Goal: Register for event/course

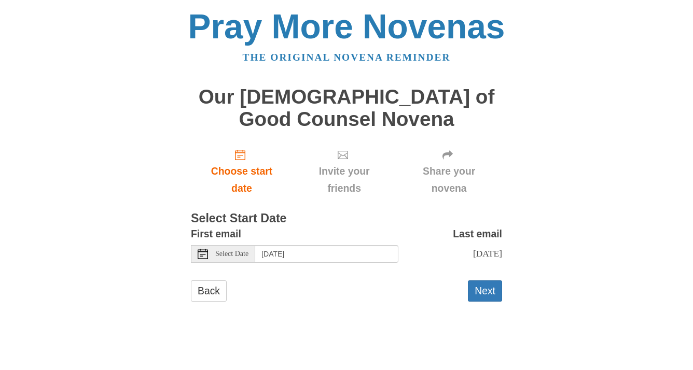
click at [203, 252] on icon at bounding box center [203, 254] width 10 height 10
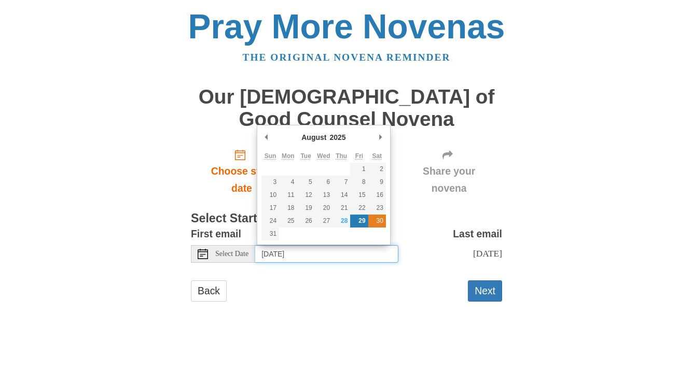
type input "Saturday, August 30th"
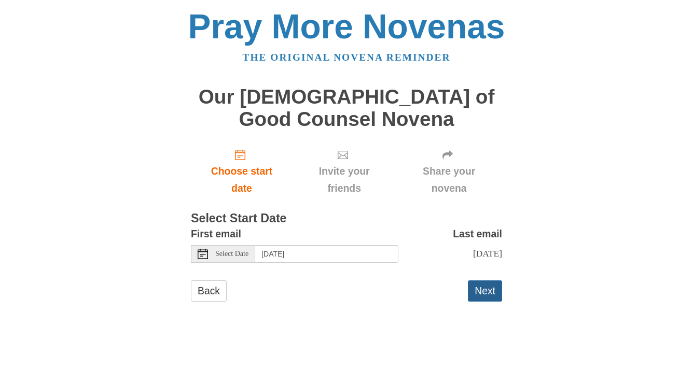
click at [487, 296] on button "Next" at bounding box center [485, 291] width 34 height 21
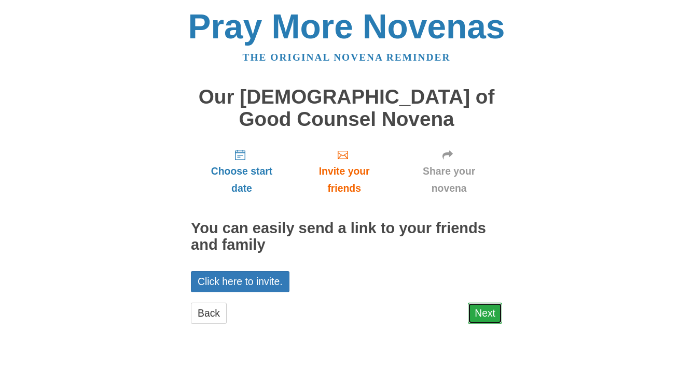
click at [485, 314] on link "Next" at bounding box center [485, 313] width 34 height 21
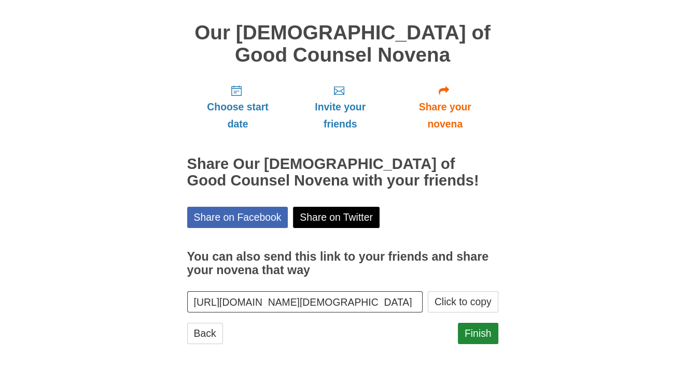
scroll to position [67, 0]
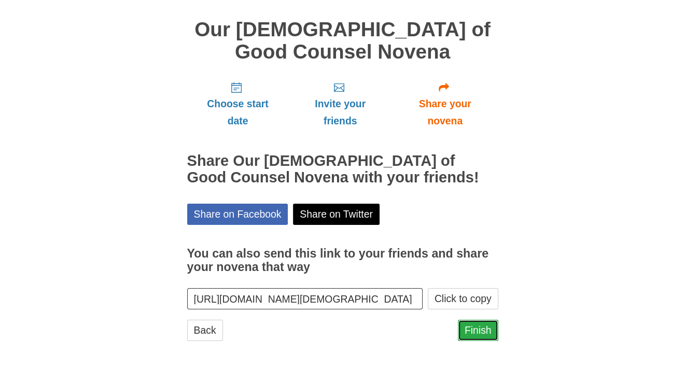
click at [475, 333] on link "Finish" at bounding box center [478, 330] width 40 height 21
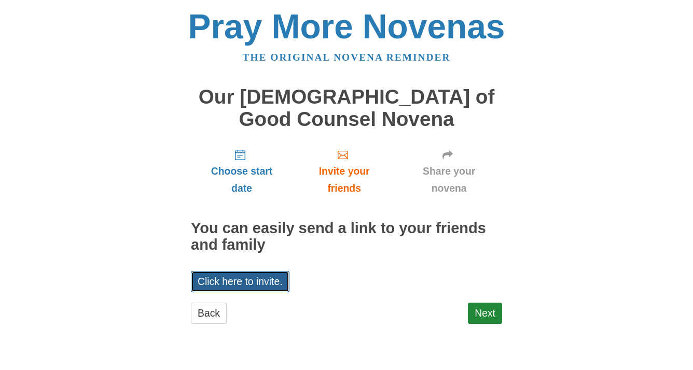
click at [245, 280] on link "Click here to invite." at bounding box center [240, 281] width 99 height 21
